Goal: Task Accomplishment & Management: Use online tool/utility

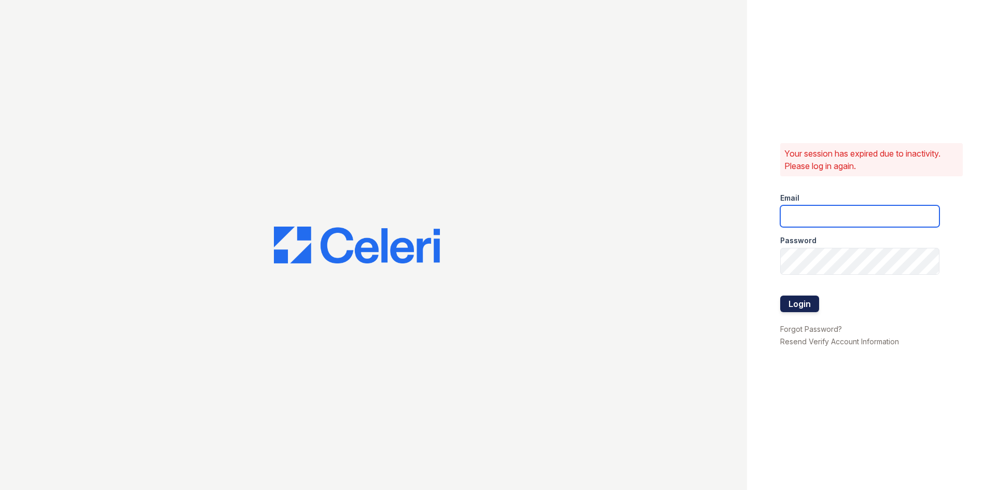
type input "[DOMAIN_NAME][EMAIL_ADDRESS][DOMAIN_NAME]"
click at [811, 312] on button "Login" at bounding box center [799, 304] width 39 height 17
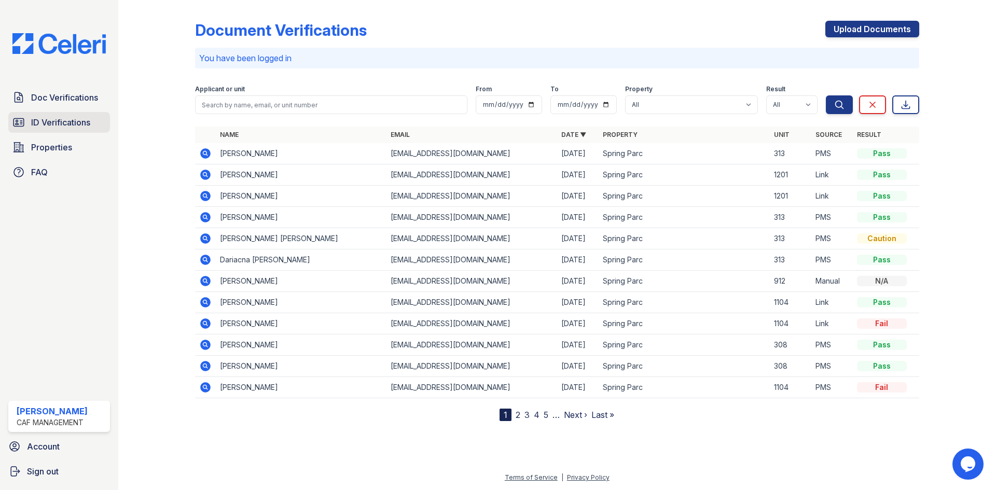
click at [86, 129] on span "ID Verifications" at bounding box center [60, 122] width 59 height 12
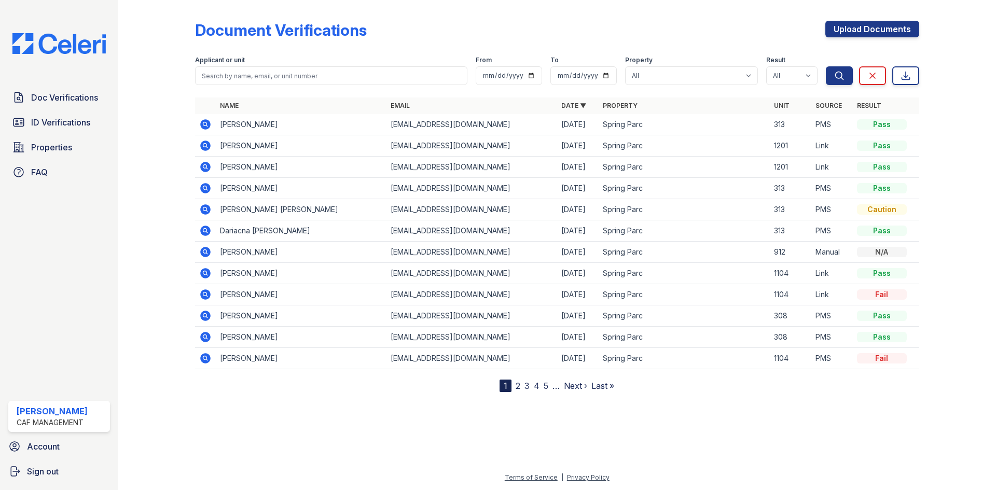
click at [86, 104] on span "Doc Verifications" at bounding box center [64, 97] width 67 height 12
